Goal: Task Accomplishment & Management: Manage account settings

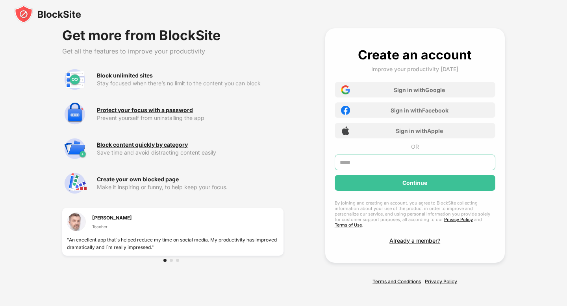
click at [345, 163] on input "text" at bounding box center [415, 163] width 161 height 16
type input "**********"
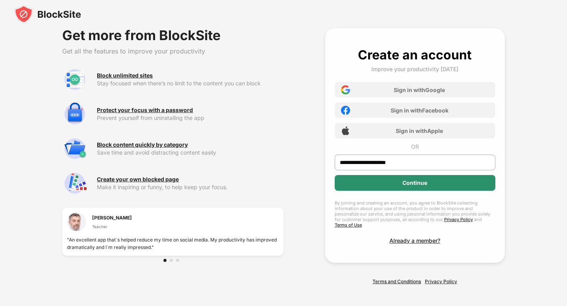
click at [379, 181] on div "Continue" at bounding box center [415, 183] width 161 height 16
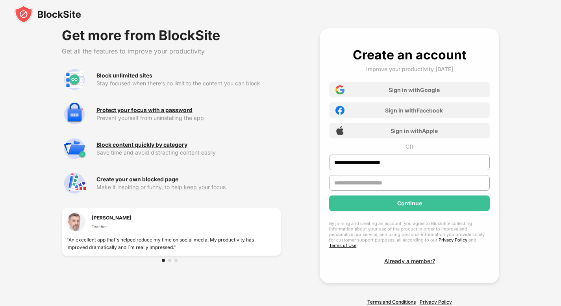
click at [373, 191] on div at bounding box center [409, 185] width 161 height 20
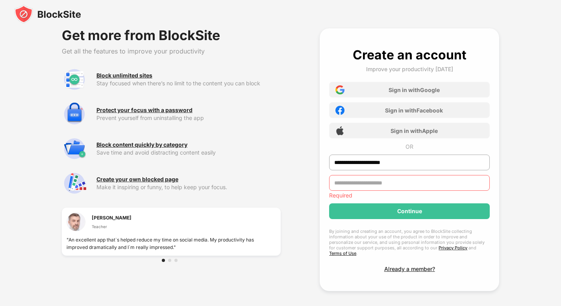
click at [371, 187] on input "text" at bounding box center [409, 183] width 161 height 16
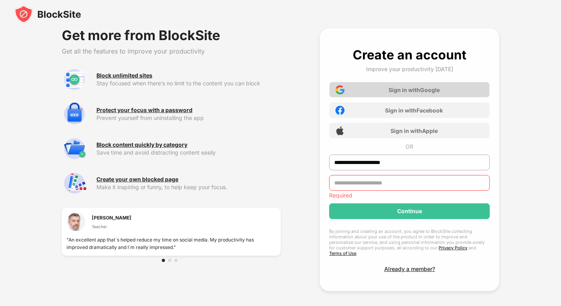
click at [419, 84] on div "Sign in with Google" at bounding box center [409, 90] width 161 height 16
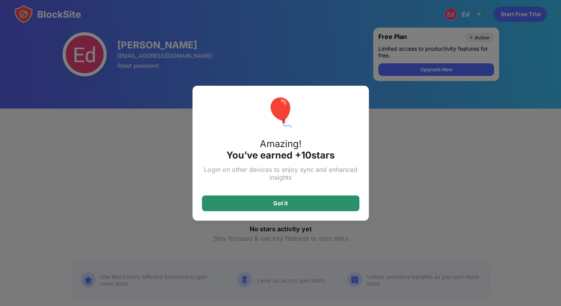
click at [331, 204] on div "Got it" at bounding box center [281, 204] width 158 height 16
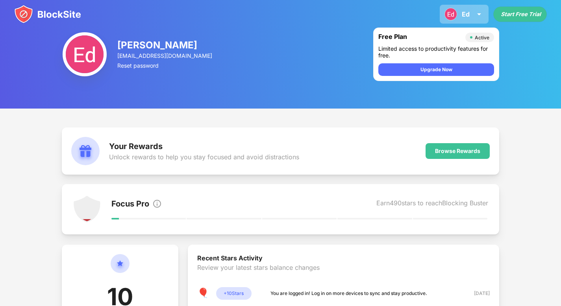
click at [462, 19] on div "[PERSON_NAME] View Account Insights Premium Rewards Settings Support Log Out" at bounding box center [464, 14] width 49 height 19
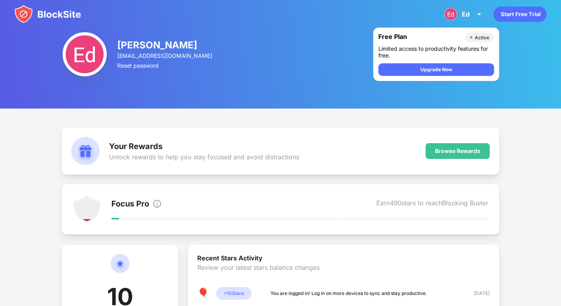
click at [412, 102] on div "[PERSON_NAME] [EMAIL_ADDRESS][DOMAIN_NAME] Reset password Free Plan Active Limi…" at bounding box center [280, 54] width 561 height 109
